Goal: Browse casually: Explore the website without a specific task or goal

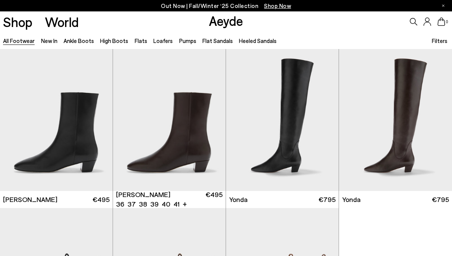
scroll to position [12, 0]
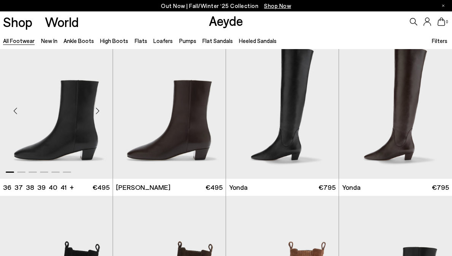
click at [100, 107] on div "Next slide" at bounding box center [97, 111] width 23 height 23
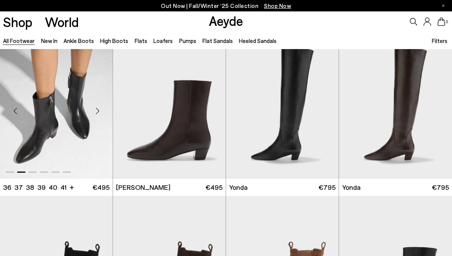
click at [93, 109] on div "Next slide" at bounding box center [97, 111] width 23 height 23
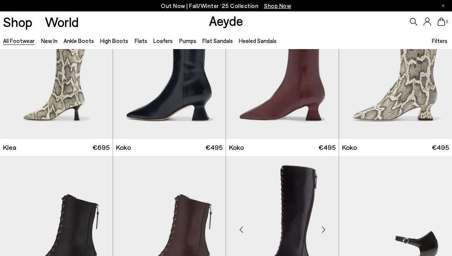
scroll to position [822, 0]
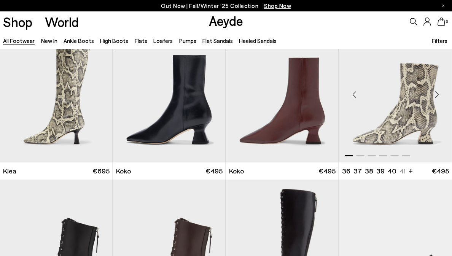
click at [434, 92] on div "Next slide" at bounding box center [436, 94] width 23 height 23
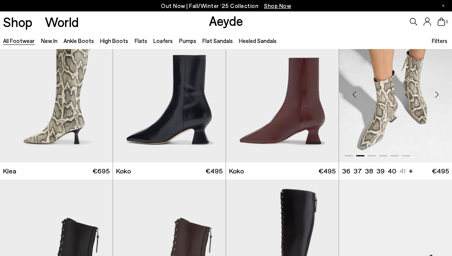
click at [434, 93] on div "Next slide" at bounding box center [436, 94] width 23 height 23
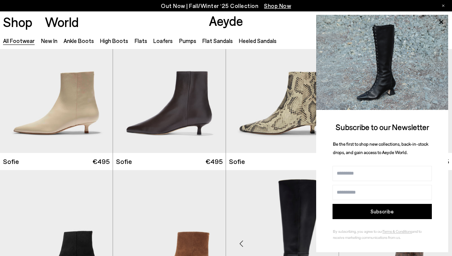
scroll to position [1547, 0]
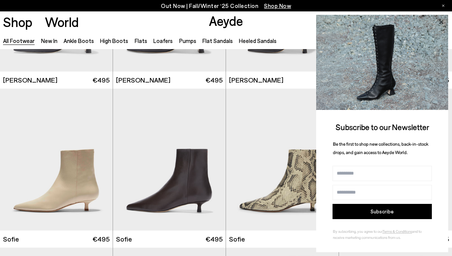
click at [441, 23] on icon at bounding box center [441, 22] width 4 height 4
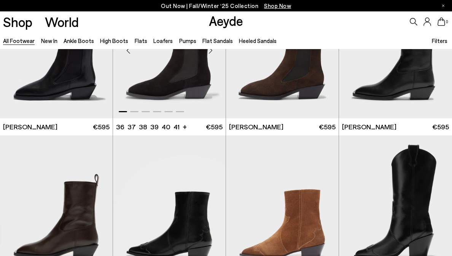
scroll to position [4355, 0]
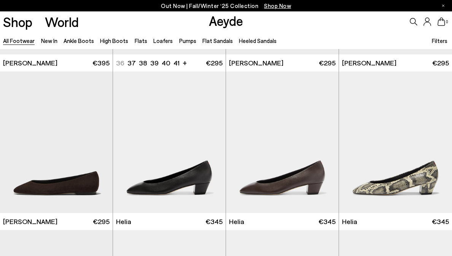
scroll to position [6032, 0]
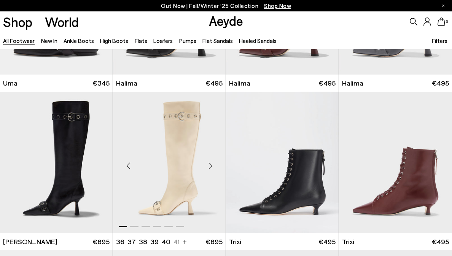
scroll to position [7229, 0]
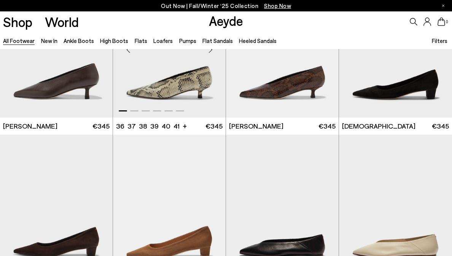
scroll to position [7947, 0]
